Goal: Task Accomplishment & Management: Complete application form

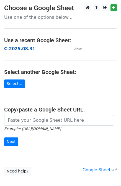
click at [14, 50] on strong "C-2025.08.31" at bounding box center [19, 48] width 31 height 5
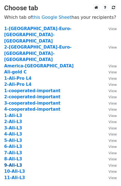
click at [11, 163] on strong "9-Ali-L3" at bounding box center [13, 165] width 18 height 5
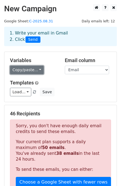
click at [34, 68] on link "Copy/paste..." at bounding box center [27, 70] width 34 height 9
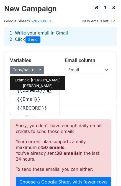
click at [35, 90] on link "{{Contact}}" at bounding box center [34, 90] width 49 height 9
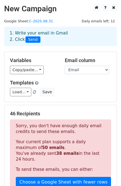
click at [84, 93] on div "Load... No templates saved Save" at bounding box center [60, 92] width 109 height 9
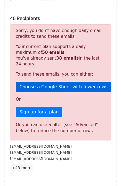
scroll to position [138, 0]
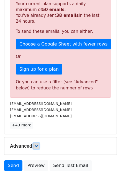
click at [38, 147] on icon at bounding box center [35, 145] width 3 height 3
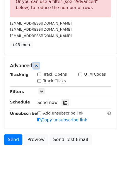
scroll to position [221, 0]
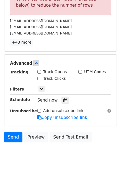
click at [39, 73] on input "Track Opens" at bounding box center [39, 72] width 4 height 4
checkbox input "true"
click at [55, 77] on label "Track Clicks" at bounding box center [54, 79] width 23 height 6
click at [41, 77] on input "Track Clicks" at bounding box center [39, 79] width 4 height 4
checkbox input "true"
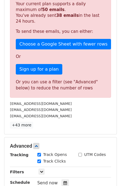
scroll to position [28, 0]
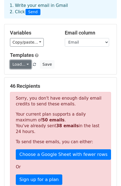
click at [23, 66] on link "Load..." at bounding box center [20, 64] width 21 height 9
click at [24, 66] on link "Load..." at bounding box center [20, 64] width 21 height 9
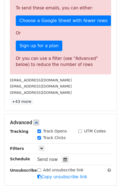
scroll to position [221, 0]
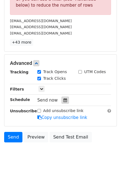
click at [65, 100] on icon at bounding box center [65, 100] width 4 height 4
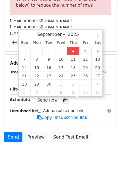
type input "[DATE] 12:31"
type input "31"
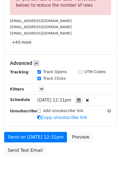
click at [80, 102] on icon at bounding box center [79, 100] width 4 height 4
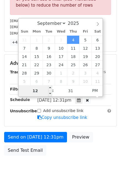
click at [35, 93] on input "12" at bounding box center [35, 90] width 34 height 11
click at [90, 93] on span "PM" at bounding box center [94, 90] width 15 height 11
click at [98, 91] on span "PM" at bounding box center [94, 90] width 15 height 11
drag, startPoint x: 37, startPoint y: 90, endPoint x: 26, endPoint y: 89, distance: 11.6
click at [26, 89] on input "12" at bounding box center [35, 90] width 34 height 11
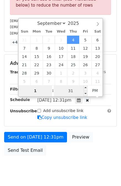
type input "1"
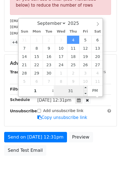
type input "[DATE] 13:31"
type input "01"
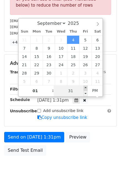
type input "[DATE] 13:36"
type input "36"
click at [85, 88] on span at bounding box center [85, 88] width 4 height 6
type input "[DATE] 13:41"
type input "41"
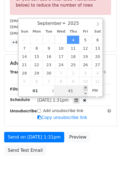
click at [85, 88] on span at bounding box center [85, 88] width 4 height 6
type input "[DATE] 13:46"
type input "46"
click at [85, 88] on span at bounding box center [85, 88] width 4 height 6
type input "[DATE] 13:51"
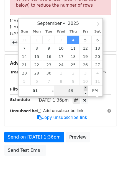
type input "51"
click at [85, 88] on span at bounding box center [85, 88] width 4 height 6
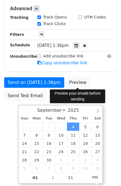
scroll to position [95, 0]
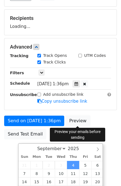
click at [85, 88] on form "Variables Copy/paste... {{Country}} {{Contact}} {{Email}} {{RECORD}} Email colu…" at bounding box center [60, 49] width 112 height 186
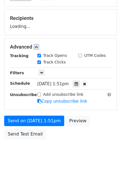
click at [85, 88] on div "Tracking Track Opens UTM Codes Track Clicks Filters Only include spreadsheet ro…" at bounding box center [60, 79] width 101 height 52
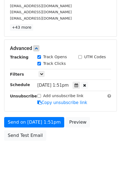
scroll to position [237, 0]
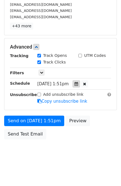
click at [80, 85] on div at bounding box center [75, 83] width 7 height 7
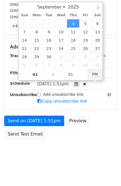
type input "[DATE] 12:51"
click at [96, 72] on span "PM" at bounding box center [94, 74] width 15 height 11
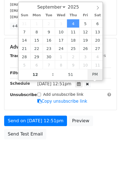
click at [96, 73] on span "PM" at bounding box center [94, 74] width 15 height 11
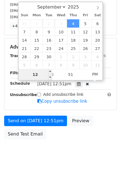
click at [45, 76] on input "12" at bounding box center [35, 74] width 34 height 11
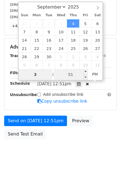
type input "3"
type input "[DATE] 15:51"
type input "03"
click at [62, 74] on input "51" at bounding box center [71, 74] width 34 height 11
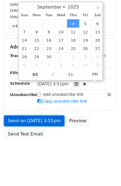
click at [54, 122] on link "Send on [DATE] 3:51pm" at bounding box center [34, 121] width 60 height 10
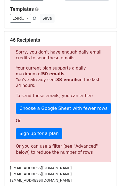
scroll to position [71, 0]
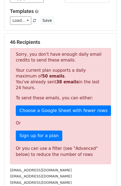
click at [61, 89] on p "Your current plan supports a daily maximum of 50 emails . You've already sent 3…" at bounding box center [60, 79] width 89 height 23
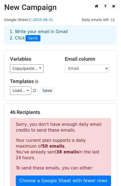
scroll to position [0, 0]
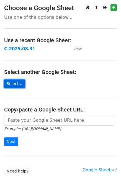
click at [16, 85] on link "Select..." at bounding box center [14, 83] width 21 height 9
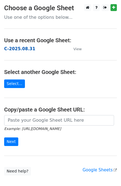
click at [17, 49] on strong "C-2025.08.31" at bounding box center [19, 48] width 31 height 5
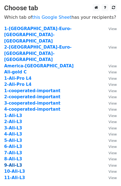
click at [10, 163] on strong "9-Ali-L3" at bounding box center [13, 165] width 18 height 5
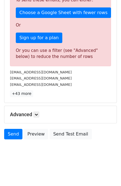
scroll to position [170, 0]
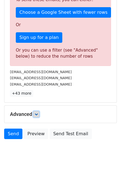
click at [37, 115] on icon at bounding box center [35, 114] width 3 height 3
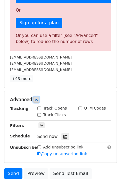
scroll to position [197, 0]
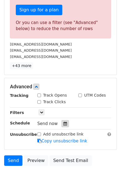
click at [62, 123] on div at bounding box center [64, 123] width 7 height 7
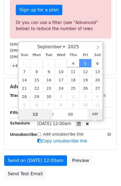
click at [97, 114] on span "AM" at bounding box center [94, 113] width 15 height 11
click at [95, 114] on span "AM" at bounding box center [94, 113] width 15 height 11
type input "2025-09-04 12:36"
type input "36"
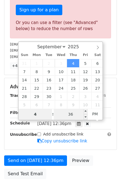
type input "4"
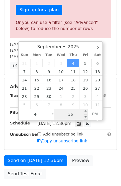
type input "2025-09-04 16:36"
type input "04"
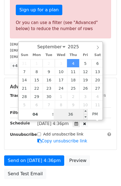
scroll to position [133, 0]
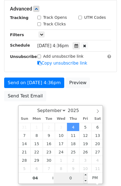
type input "00"
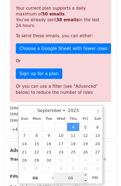
scroll to position [197, 0]
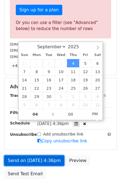
type input "2025-09-04 16:00"
click at [35, 162] on link "Send on Sep 4 at 4:36pm" at bounding box center [34, 160] width 60 height 10
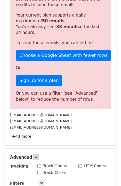
scroll to position [182, 0]
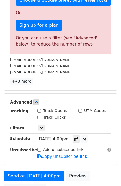
click at [64, 110] on label "Track Opens" at bounding box center [55, 111] width 24 height 6
click at [41, 110] on input "Track Opens" at bounding box center [39, 111] width 4 height 4
checkbox input "true"
click at [65, 118] on div "Track Clicks" at bounding box center [53, 117] width 41 height 7
click at [44, 116] on label "Track Clicks" at bounding box center [54, 117] width 23 height 6
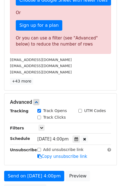
click at [41, 116] on input "Track Clicks" at bounding box center [39, 118] width 4 height 4
checkbox input "true"
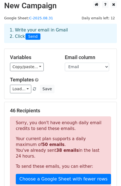
scroll to position [0, 0]
